Goal: Information Seeking & Learning: Learn about a topic

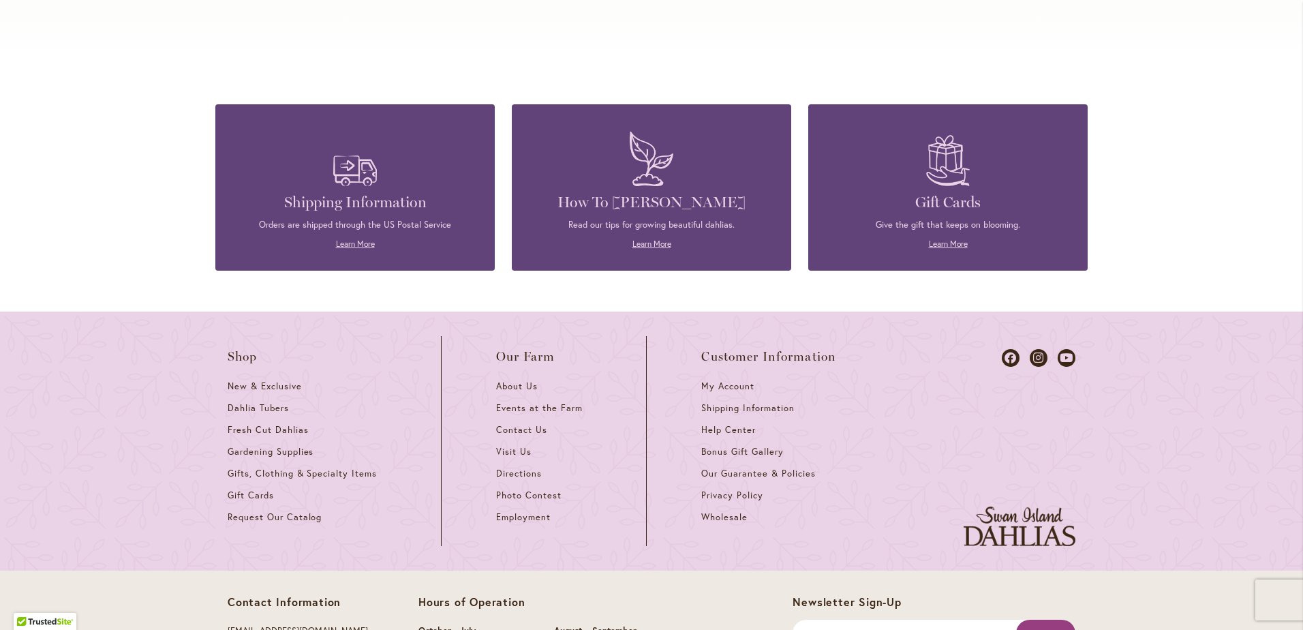
scroll to position [5956, 0]
click at [646, 238] on link "Learn More" at bounding box center [651, 243] width 39 height 10
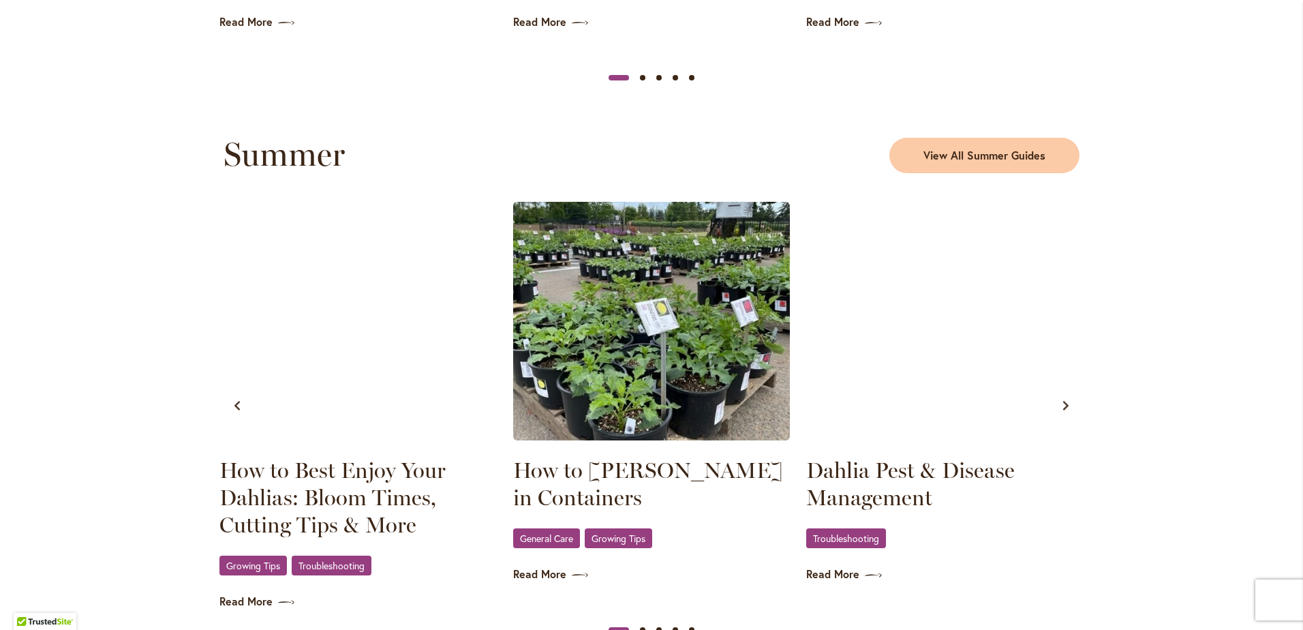
scroll to position [1159, 0]
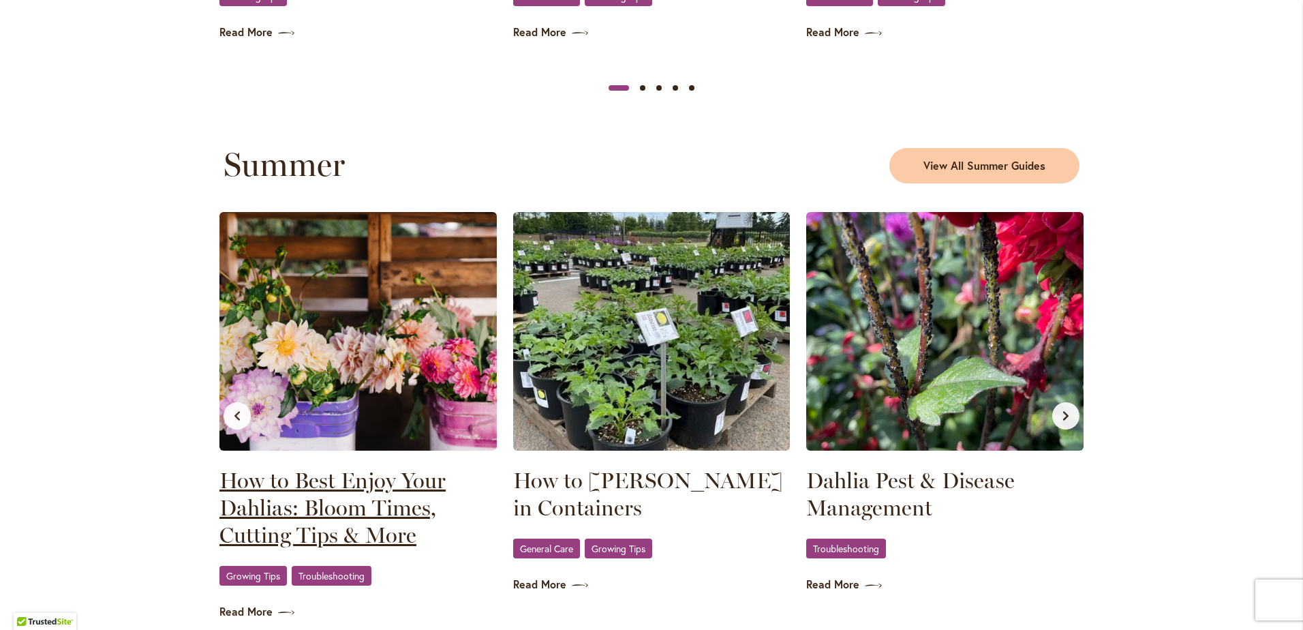
click at [381, 494] on link "How to Best Enjoy Your Dahlias: Bloom Times, Cutting Tips & More" at bounding box center [357, 508] width 277 height 82
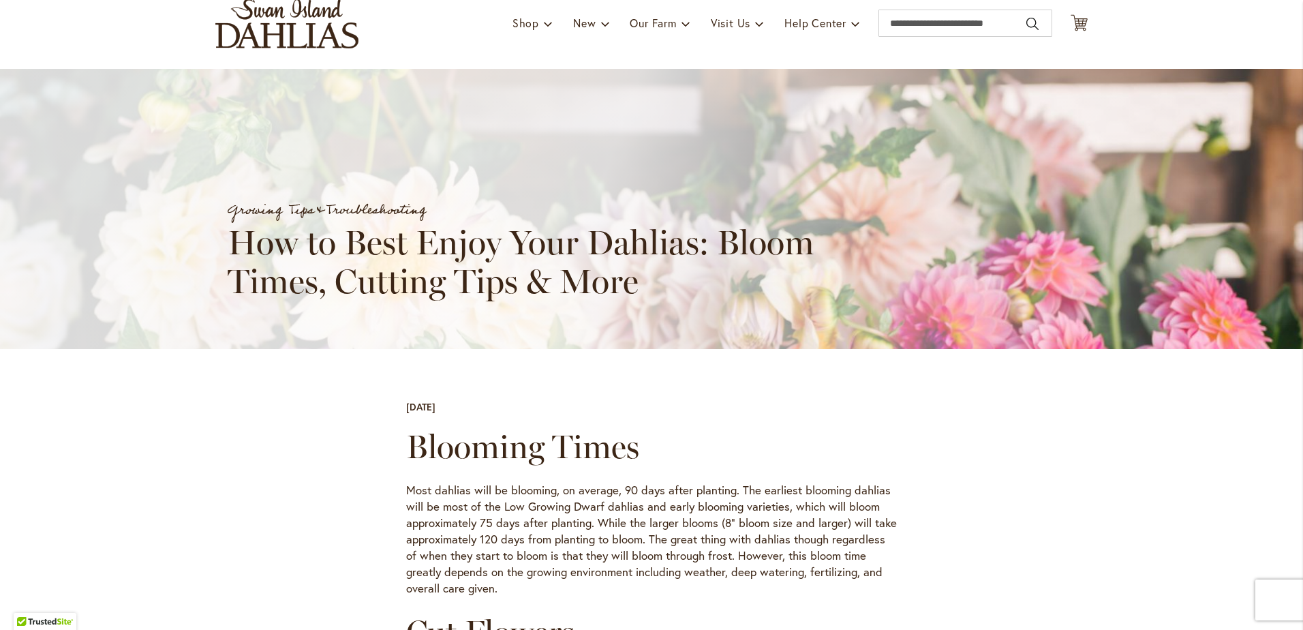
scroll to position [68, 0]
